Goal: Information Seeking & Learning: Learn about a topic

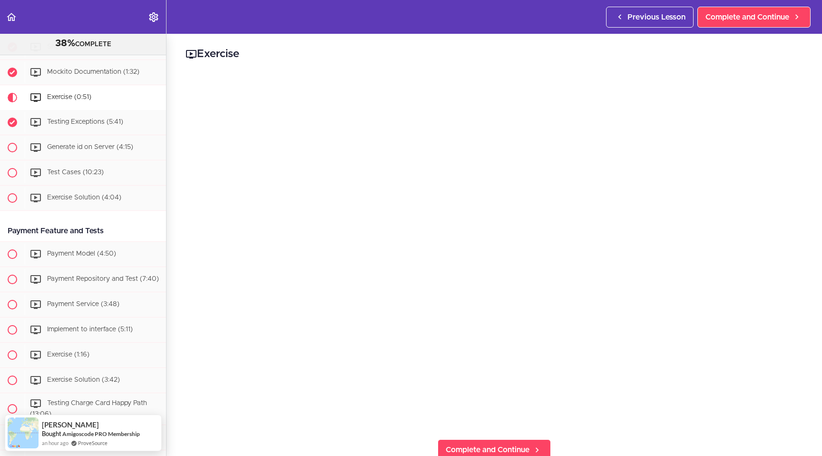
scroll to position [591, 0]
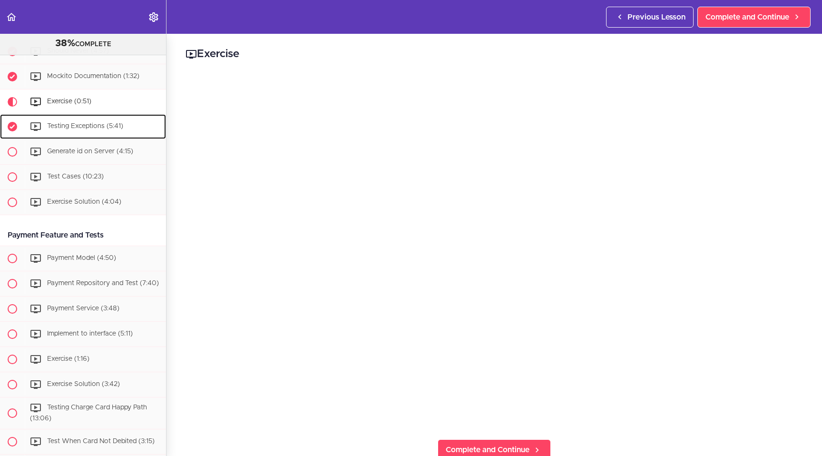
click at [78, 125] on span "Testing Exceptions (5:41)" at bounding box center [85, 126] width 76 height 7
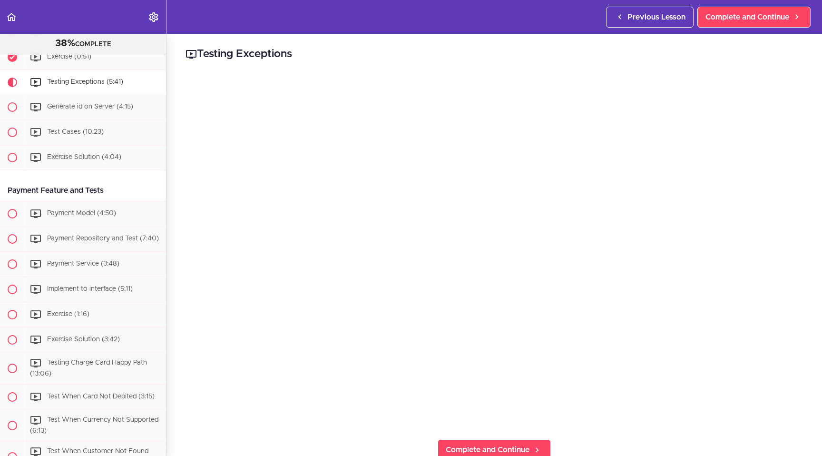
scroll to position [243, 0]
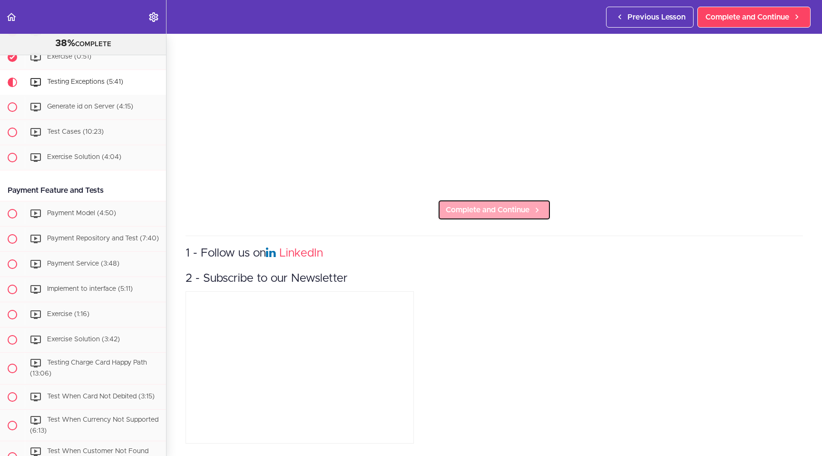
click at [487, 206] on span "Complete and Continue" at bounding box center [488, 209] width 84 height 11
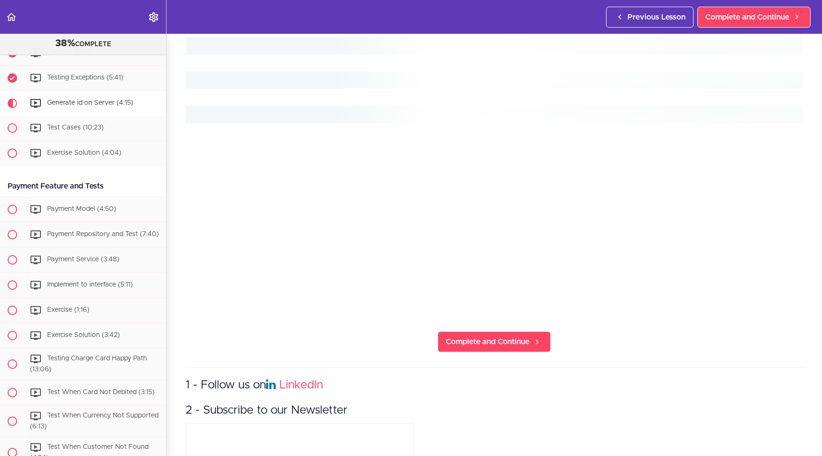
scroll to position [661, 0]
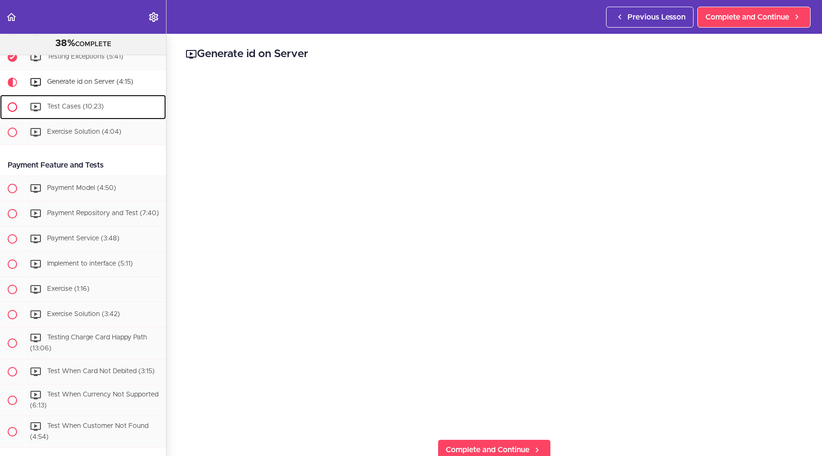
click at [68, 107] on span "Test Cases (10:23)" at bounding box center [75, 106] width 57 height 7
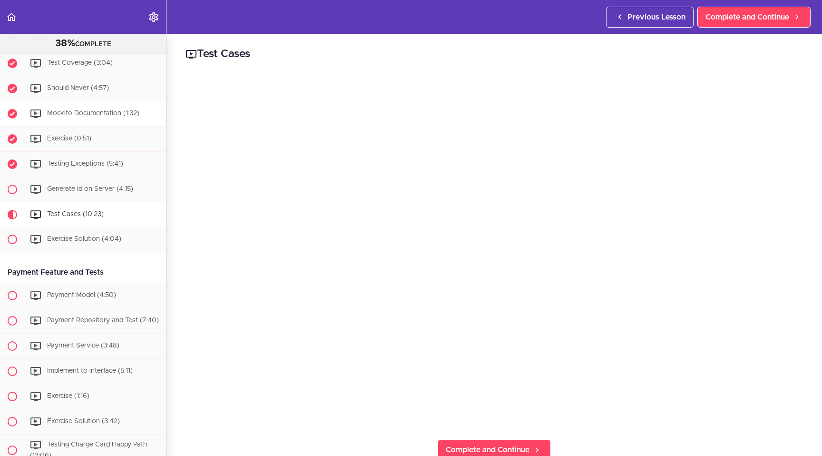
scroll to position [553, 0]
click at [99, 187] on span "Generate id on Server (4:15)" at bounding box center [90, 190] width 86 height 7
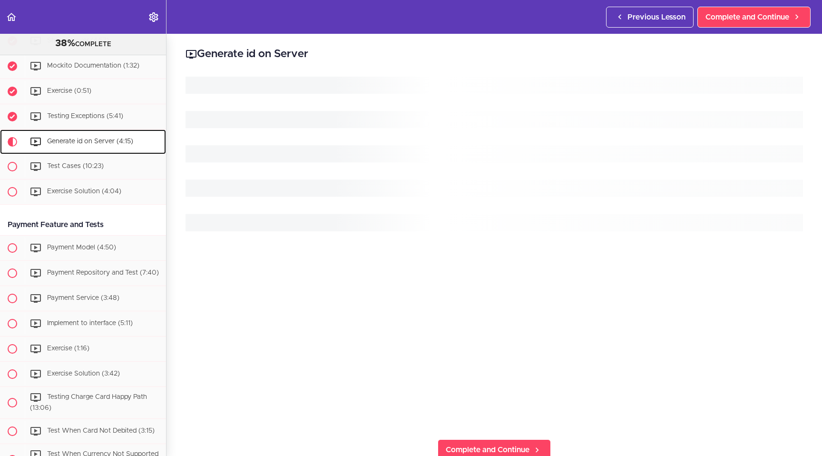
scroll to position [661, 0]
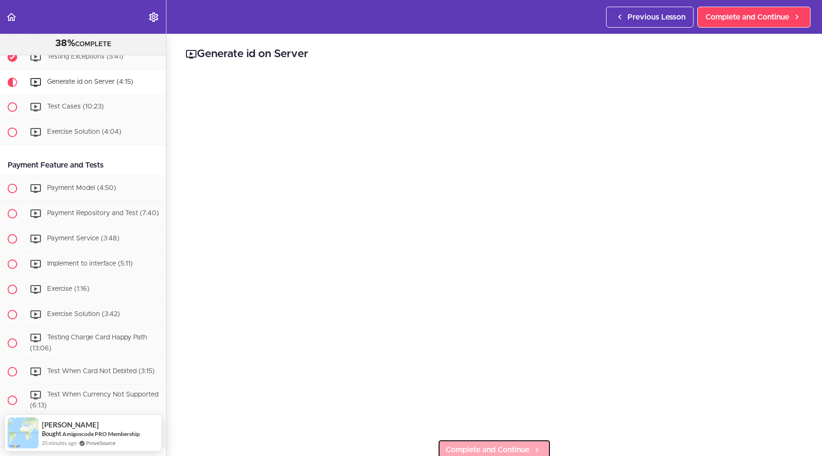
click at [472, 423] on span "Complete and Continue" at bounding box center [488, 449] width 84 height 11
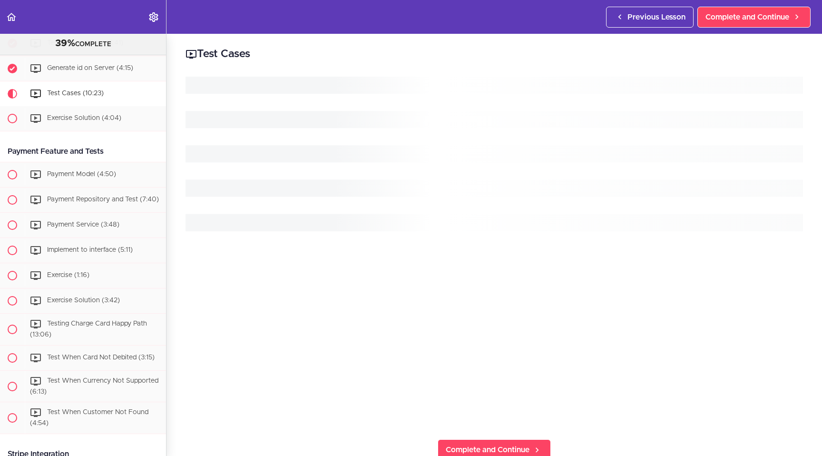
scroll to position [687, 0]
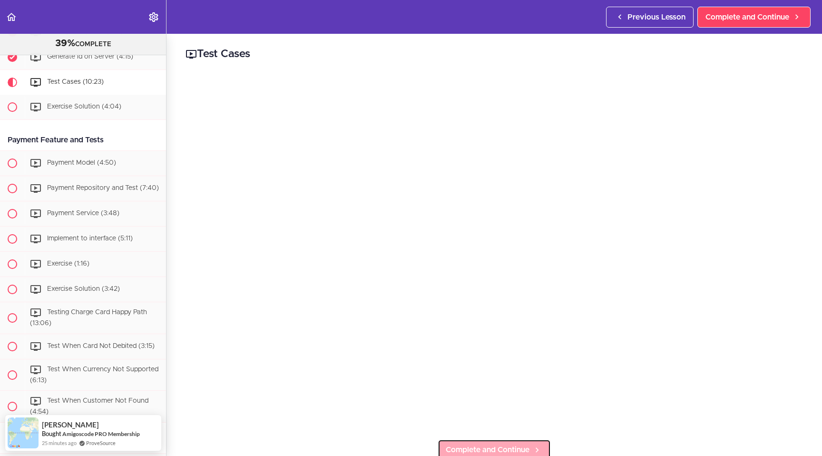
click at [472, 423] on span "Complete and Continue" at bounding box center [488, 449] width 84 height 11
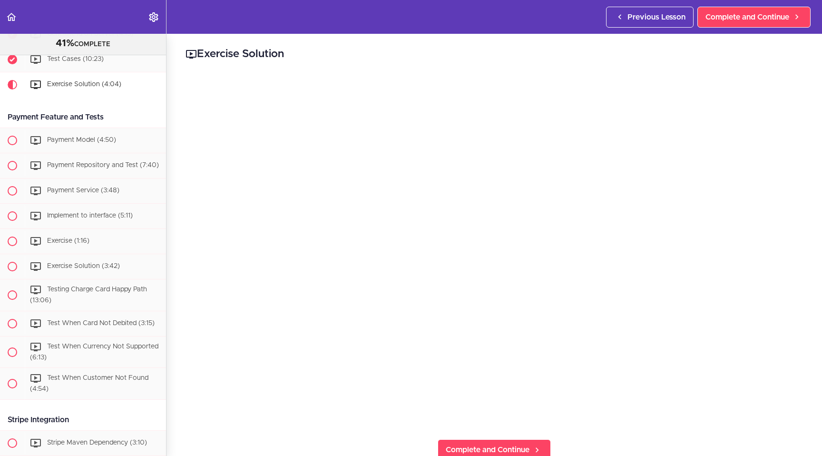
scroll to position [712, 0]
